Goal: Information Seeking & Learning: Learn about a topic

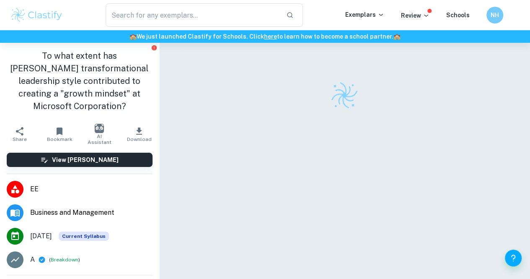
scroll to position [129, 0]
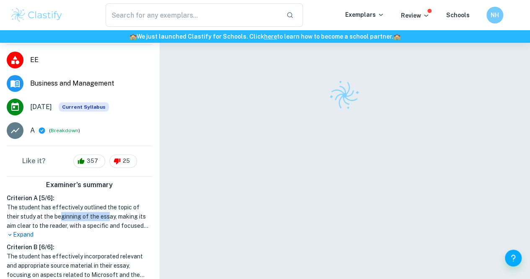
drag, startPoint x: 109, startPoint y: 202, endPoint x: 52, endPoint y: 207, distance: 57.2
click at [52, 207] on h1 "The student has effectively outlined the topic of their study at the beginning …" at bounding box center [80, 216] width 146 height 28
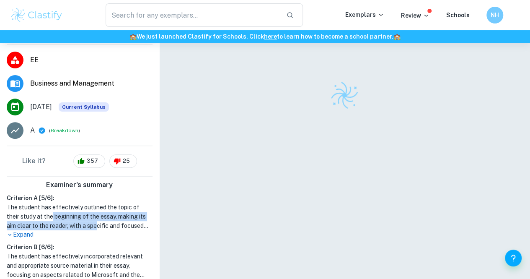
drag, startPoint x: 52, startPoint y: 207, endPoint x: 104, endPoint y: 215, distance: 53.0
click at [104, 215] on h1 "The student has effectively outlined the topic of their study at the beginning …" at bounding box center [80, 216] width 146 height 28
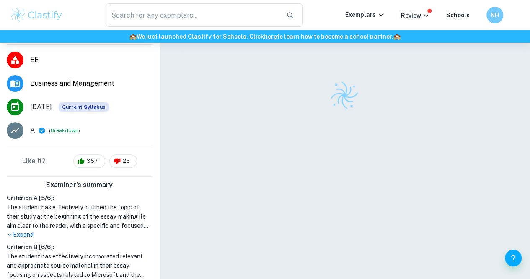
drag, startPoint x: 104, startPoint y: 215, endPoint x: 48, endPoint y: 192, distance: 61.1
click at [48, 202] on h1 "The student has effectively outlined the topic of their study at the beginning …" at bounding box center [80, 216] width 146 height 28
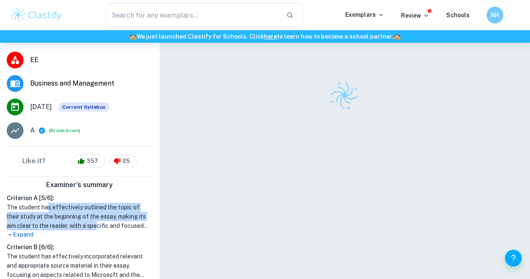
click at [48, 202] on h1 "The student has effectively outlined the topic of their study at the beginning …" at bounding box center [80, 216] width 146 height 28
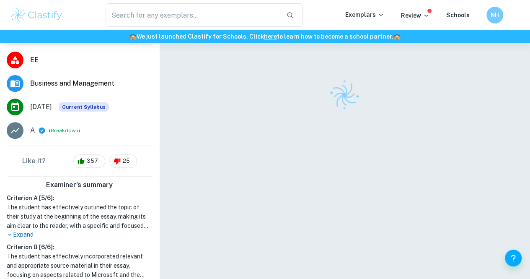
click at [24, 230] on p "Expand" at bounding box center [80, 234] width 146 height 9
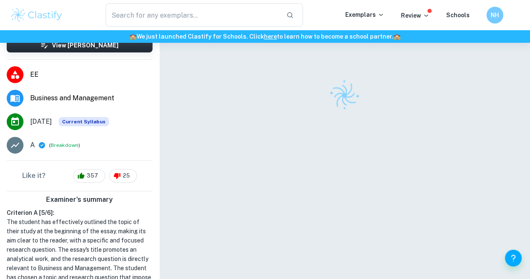
scroll to position [369, 0]
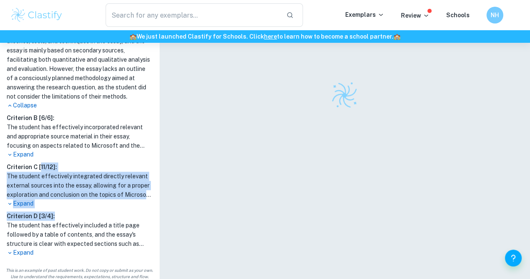
drag, startPoint x: 40, startPoint y: 165, endPoint x: 53, endPoint y: 216, distance: 52.8
click at [53, 216] on div "Criterion A [ 5 / 6 ]: The student has effectively outlined the topic of their …" at bounding box center [79, 106] width 153 height 307
click at [53, 216] on h6 "Criterion D [ 3 / 4 ]:" at bounding box center [80, 215] width 146 height 9
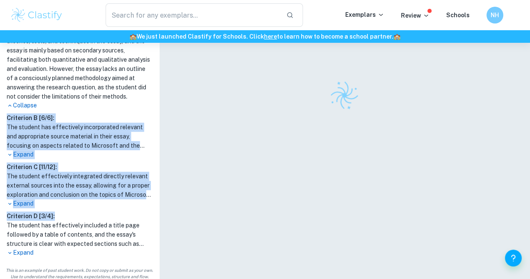
drag, startPoint x: 53, startPoint y: 216, endPoint x: 0, endPoint y: 105, distance: 122.6
click at [0, 105] on div "Examiner's summary Criterion A [ 5 / 6 ]: The student has effectively outlined …" at bounding box center [79, 100] width 159 height 327
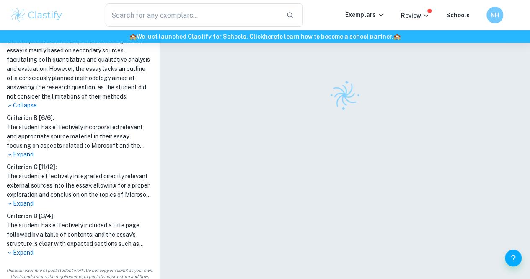
click at [20, 250] on p "Expand" at bounding box center [80, 252] width 146 height 9
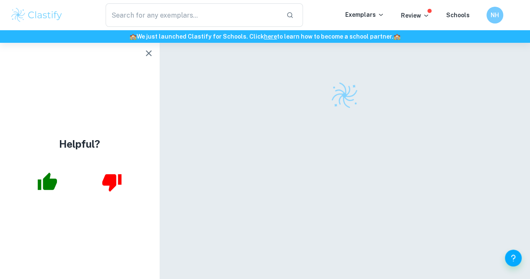
scroll to position [0, 0]
click at [144, 57] on icon "button" at bounding box center [149, 53] width 10 height 10
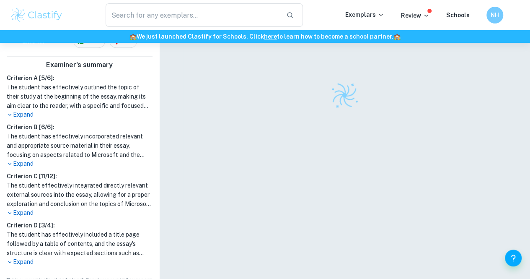
scroll to position [43, 0]
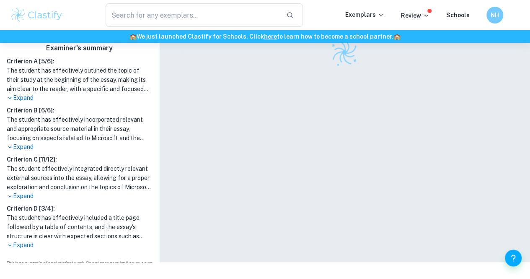
click at [19, 241] on p "Expand" at bounding box center [80, 245] width 146 height 9
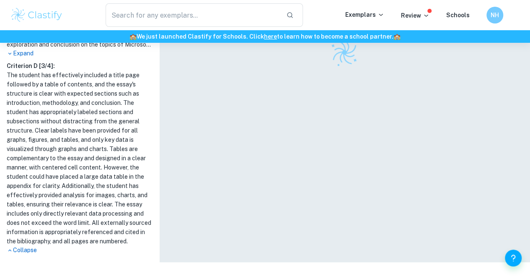
scroll to position [391, 0]
drag, startPoint x: 53, startPoint y: 184, endPoint x: 64, endPoint y: 165, distance: 22.4
click at [64, 165] on h1 "The student has effectively included a title page followed by a table of conten…" at bounding box center [80, 157] width 146 height 175
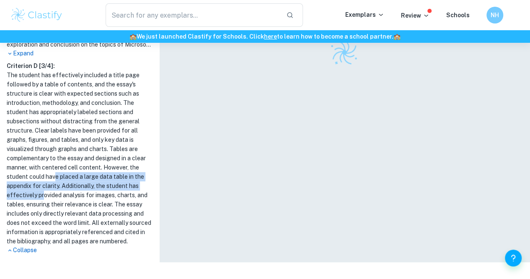
click at [64, 165] on h1 "The student has effectively included a title page followed by a table of conten…" at bounding box center [80, 157] width 146 height 175
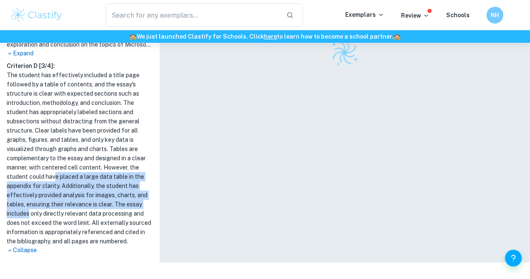
drag, startPoint x: 64, startPoint y: 165, endPoint x: 58, endPoint y: 201, distance: 37.0
click at [58, 201] on h1 "The student has effectively included a title page followed by a table of conten…" at bounding box center [80, 157] width 146 height 175
drag, startPoint x: 58, startPoint y: 201, endPoint x: 87, endPoint y: 166, distance: 45.9
click at [87, 166] on h1 "The student has effectively included a title page followed by a table of conten…" at bounding box center [80, 157] width 146 height 175
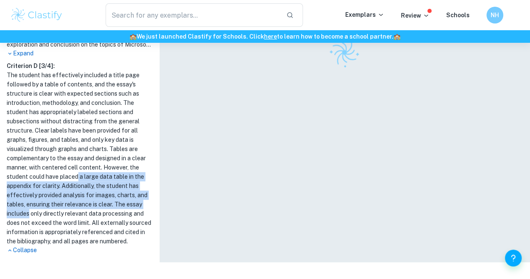
click at [87, 166] on h1 "The student has effectively included a title page followed by a table of conten…" at bounding box center [80, 157] width 146 height 175
drag, startPoint x: 87, startPoint y: 166, endPoint x: 75, endPoint y: 205, distance: 41.2
click at [75, 205] on h1 "The student has effectively included a title page followed by a table of conten…" at bounding box center [80, 157] width 146 height 175
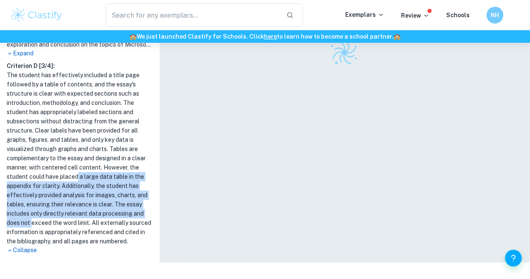
click at [75, 205] on h1 "The student has effectively included a title page followed by a table of conten…" at bounding box center [80, 157] width 146 height 175
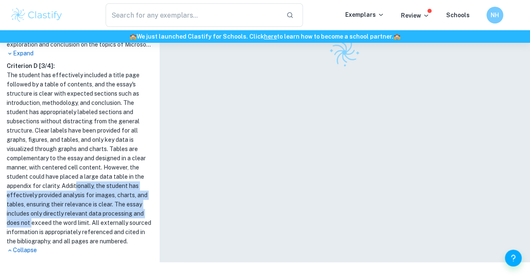
drag, startPoint x: 75, startPoint y: 205, endPoint x: 88, endPoint y: 168, distance: 39.4
click at [88, 168] on h1 "The student has effectively included a title page followed by a table of conten…" at bounding box center [80, 157] width 146 height 175
drag, startPoint x: 88, startPoint y: 168, endPoint x: 75, endPoint y: 206, distance: 40.2
click at [75, 206] on h1 "The student has effectively included a title page followed by a table of conten…" at bounding box center [80, 157] width 146 height 175
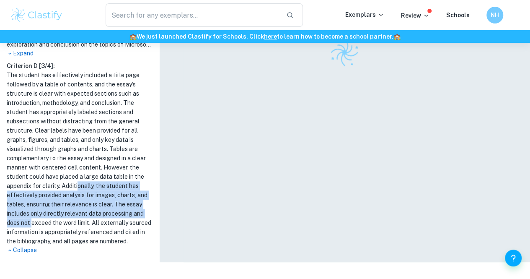
click at [75, 206] on h1 "The student has effectively included a title page followed by a table of conten…" at bounding box center [80, 157] width 146 height 175
drag, startPoint x: 75, startPoint y: 206, endPoint x: 92, endPoint y: 171, distance: 38.6
click at [92, 171] on h1 "The student has effectively included a title page followed by a table of conten…" at bounding box center [80, 157] width 146 height 175
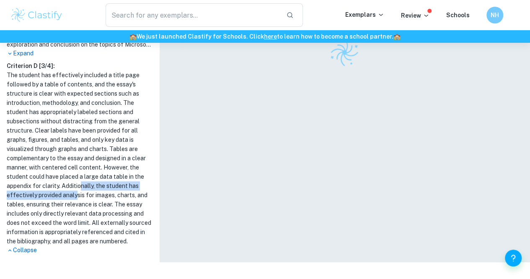
drag, startPoint x: 92, startPoint y: 171, endPoint x: 85, endPoint y: 185, distance: 15.2
click at [85, 185] on h1 "The student has effectively included a title page followed by a table of conten…" at bounding box center [80, 157] width 146 height 175
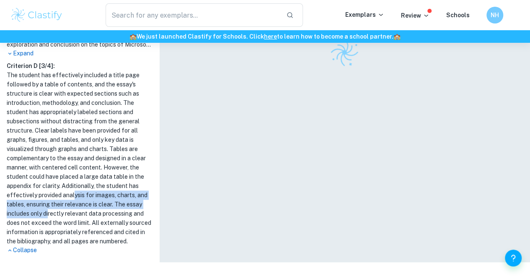
drag, startPoint x: 85, startPoint y: 185, endPoint x: 77, endPoint y: 207, distance: 23.2
click at [77, 207] on h1 "The student has effectively included a title page followed by a table of conten…" at bounding box center [80, 157] width 146 height 175
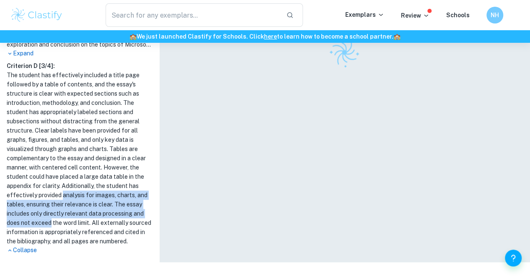
drag, startPoint x: 77, startPoint y: 207, endPoint x: 80, endPoint y: 179, distance: 27.8
click at [80, 179] on h1 "The student has effectively included a title page followed by a table of conten…" at bounding box center [80, 157] width 146 height 175
drag, startPoint x: 80, startPoint y: 179, endPoint x: 74, endPoint y: 205, distance: 26.2
click at [74, 205] on h1 "The student has effectively included a title page followed by a table of conten…" at bounding box center [80, 157] width 146 height 175
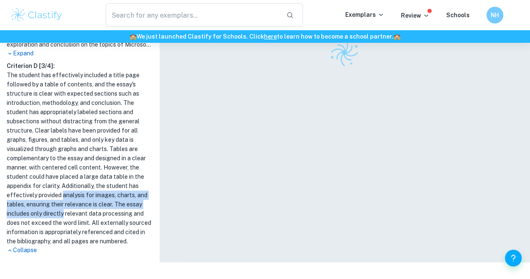
click at [74, 205] on h1 "The student has effectively included a title page followed by a table of conten…" at bounding box center [80, 157] width 146 height 175
drag, startPoint x: 74, startPoint y: 205, endPoint x: 82, endPoint y: 176, distance: 30.1
click at [82, 176] on h1 "The student has effectively included a title page followed by a table of conten…" at bounding box center [80, 157] width 146 height 175
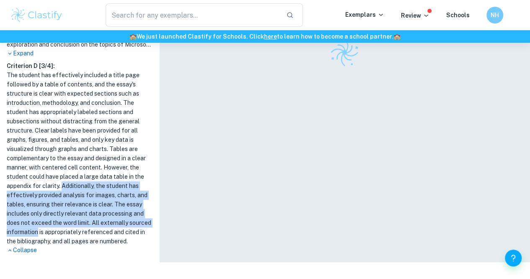
drag, startPoint x: 82, startPoint y: 176, endPoint x: 72, endPoint y: 222, distance: 47.6
click at [72, 222] on h1 "The student has effectively included a title page followed by a table of conten…" at bounding box center [80, 157] width 146 height 175
drag, startPoint x: 72, startPoint y: 222, endPoint x: 82, endPoint y: 176, distance: 47.6
click at [82, 176] on h1 "The student has effectively included a title page followed by a table of conten…" at bounding box center [80, 157] width 146 height 175
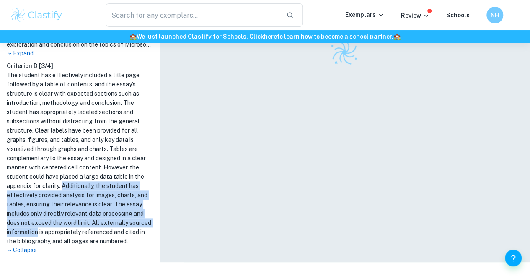
click at [82, 176] on h1 "The student has effectively included a title page followed by a table of conten…" at bounding box center [80, 157] width 146 height 175
drag, startPoint x: 82, startPoint y: 176, endPoint x: 70, endPoint y: 227, distance: 52.5
click at [70, 227] on h1 "The student has effectively included a title page followed by a table of conten…" at bounding box center [80, 157] width 146 height 175
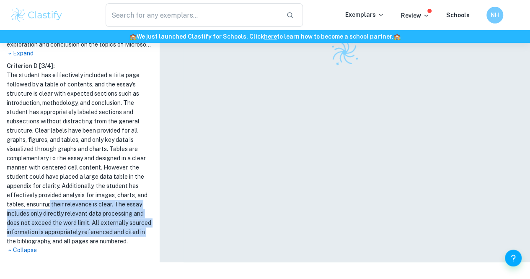
drag, startPoint x: 70, startPoint y: 227, endPoint x: 82, endPoint y: 183, distance: 45.1
click at [82, 183] on h1 "The student has effectively included a title page followed by a table of conten…" at bounding box center [80, 157] width 146 height 175
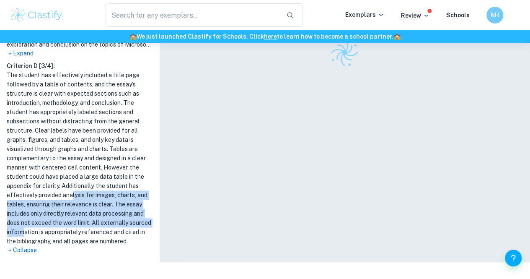
drag, startPoint x: 82, startPoint y: 183, endPoint x: 75, endPoint y: 226, distance: 43.3
click at [75, 226] on h1 "The student has effectively included a title page followed by a table of conten…" at bounding box center [80, 157] width 146 height 175
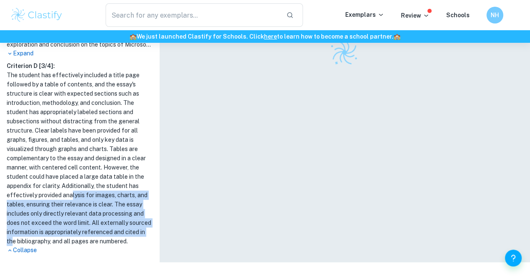
click at [75, 226] on h1 "The student has effectively included a title page followed by a table of conten…" at bounding box center [80, 157] width 146 height 175
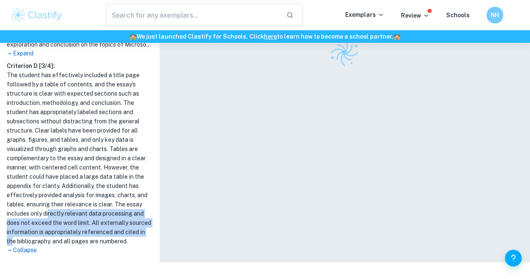
drag, startPoint x: 75, startPoint y: 226, endPoint x: 79, endPoint y: 181, distance: 45.4
click at [79, 181] on h1 "The student has effectively included a title page followed by a table of conten…" at bounding box center [80, 157] width 146 height 175
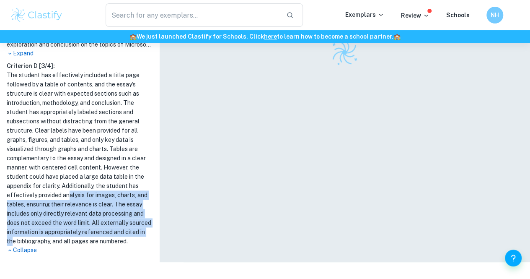
click at [79, 181] on h1 "The student has effectively included a title page followed by a table of conten…" at bounding box center [80, 157] width 146 height 175
drag, startPoint x: 79, startPoint y: 181, endPoint x: 75, endPoint y: 223, distance: 42.5
click at [75, 223] on h1 "The student has effectively included a title page followed by a table of conten…" at bounding box center [80, 157] width 146 height 175
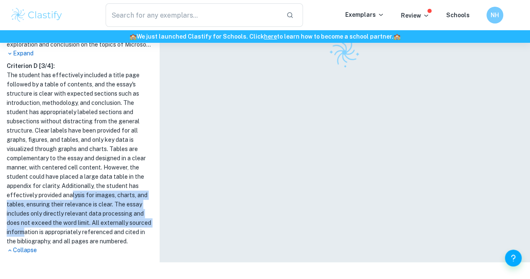
drag, startPoint x: 75, startPoint y: 223, endPoint x: 84, endPoint y: 180, distance: 44.0
click at [84, 180] on h1 "The student has effectively included a title page followed by a table of conten…" at bounding box center [80, 157] width 146 height 175
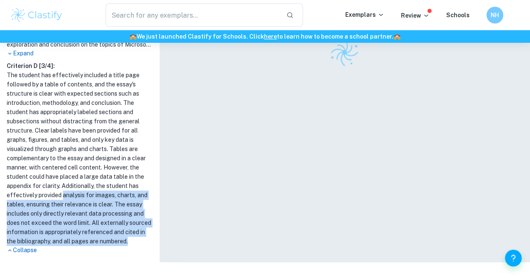
drag, startPoint x: 84, startPoint y: 180, endPoint x: 76, endPoint y: 241, distance: 61.7
click at [76, 241] on h1 "The student has effectively included a title page followed by a table of conten…" at bounding box center [80, 157] width 146 height 175
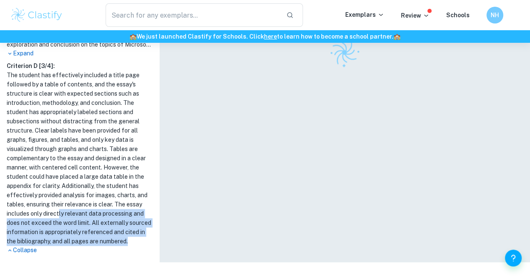
drag, startPoint x: 76, startPoint y: 241, endPoint x: 87, endPoint y: 202, distance: 40.9
click at [87, 202] on h1 "The student has effectively included a title page followed by a table of conten…" at bounding box center [80, 157] width 146 height 175
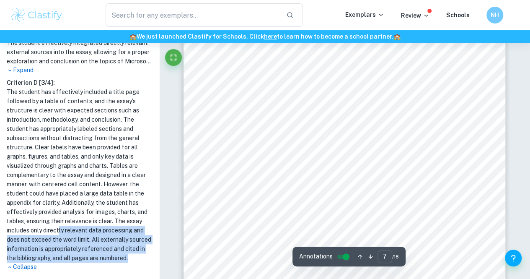
scroll to position [3027, 0]
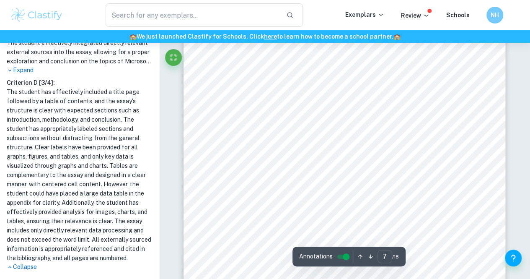
drag, startPoint x: 307, startPoint y: 179, endPoint x: 347, endPoint y: 191, distance: 41.1
click at [347, 191] on div at bounding box center [345, 60] width 322 height 455
drag, startPoint x: 347, startPoint y: 191, endPoint x: 331, endPoint y: 186, distance: 16.3
click at [331, 186] on div at bounding box center [345, 60] width 322 height 455
drag, startPoint x: 331, startPoint y: 186, endPoint x: 355, endPoint y: 193, distance: 24.5
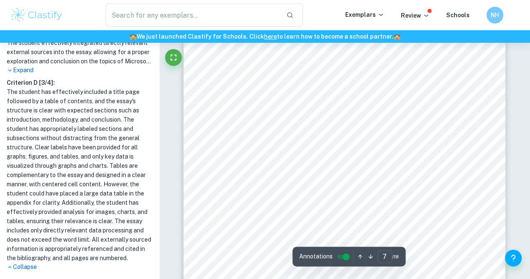
click at [355, 193] on div at bounding box center [345, 60] width 322 height 455
drag, startPoint x: 355, startPoint y: 193, endPoint x: 324, endPoint y: 180, distance: 33.6
click at [324, 180] on div at bounding box center [345, 60] width 322 height 455
drag, startPoint x: 324, startPoint y: 180, endPoint x: 387, endPoint y: 193, distance: 64.7
click at [387, 193] on div at bounding box center [345, 60] width 322 height 455
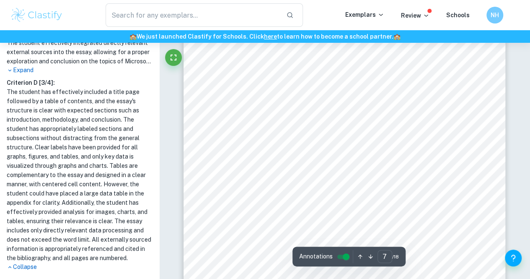
drag, startPoint x: 387, startPoint y: 193, endPoint x: 360, endPoint y: 190, distance: 27.0
click at [360, 190] on div at bounding box center [345, 60] width 322 height 455
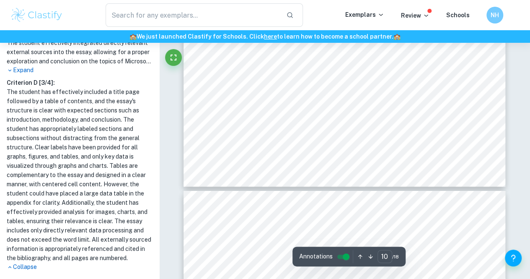
type input "11"
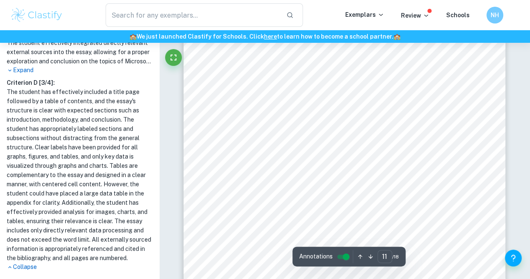
scroll to position [4727, 0]
